Goal: Find specific page/section

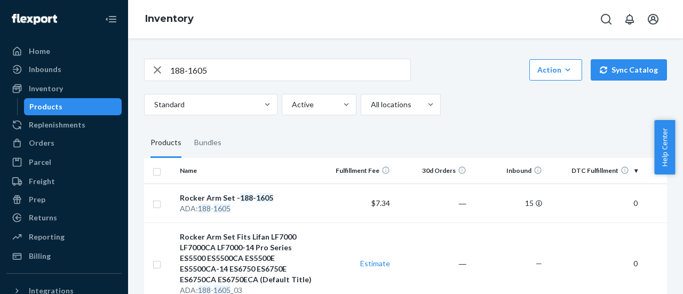
click at [46, 257] on div "Billing" at bounding box center [40, 256] width 22 height 11
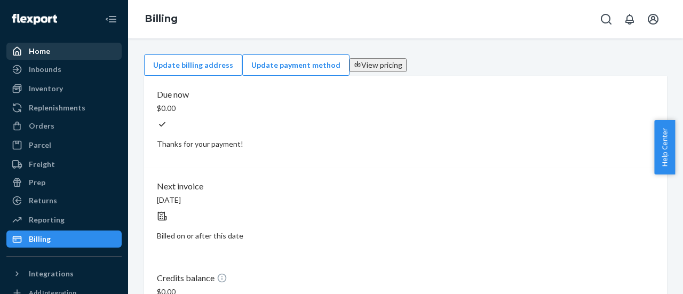
click at [36, 52] on div "Home" at bounding box center [39, 51] width 21 height 11
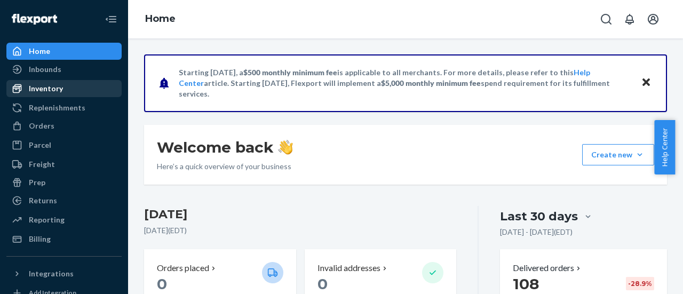
click at [47, 84] on div "Inventory" at bounding box center [46, 88] width 34 height 11
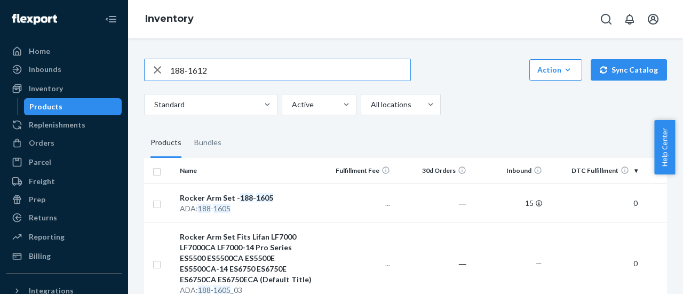
type input "188-1612"
